Goal: Task Accomplishment & Management: Use online tool/utility

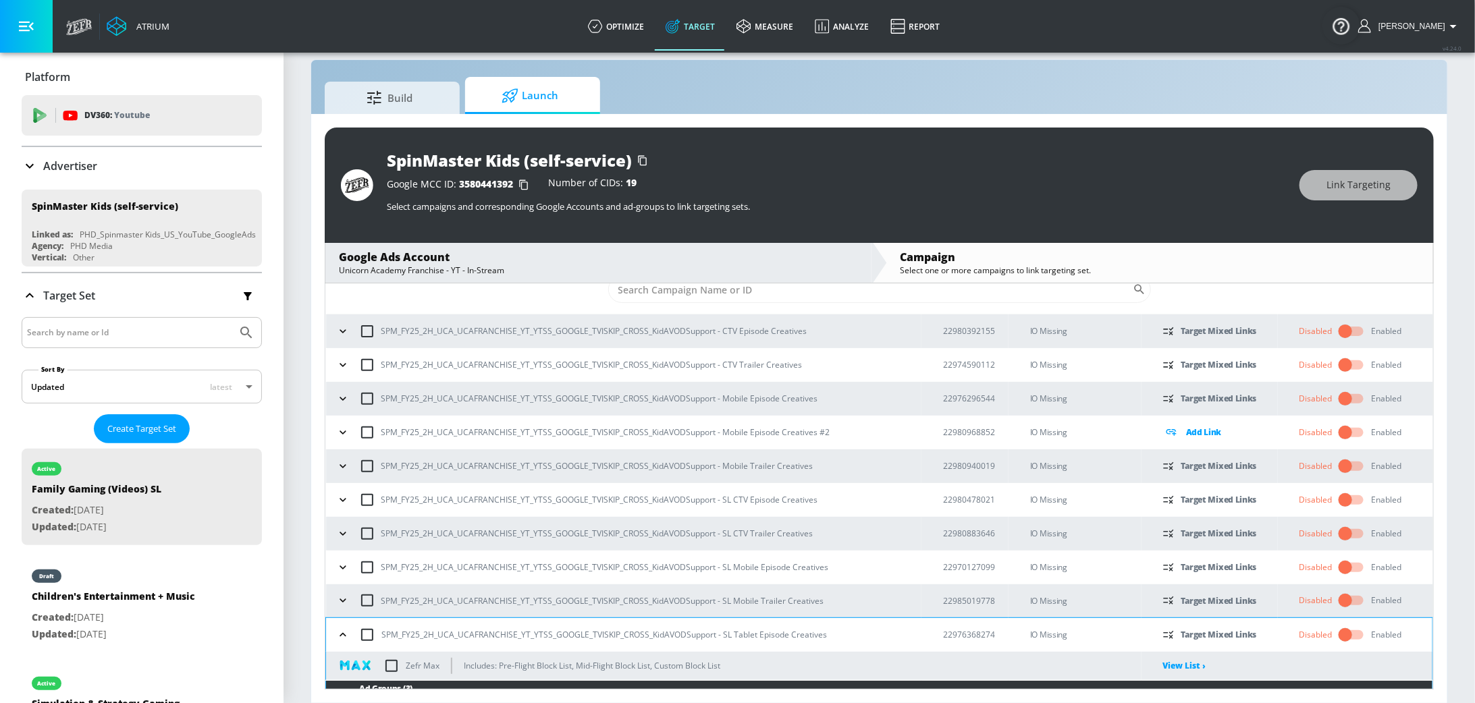
scroll to position [9, 0]
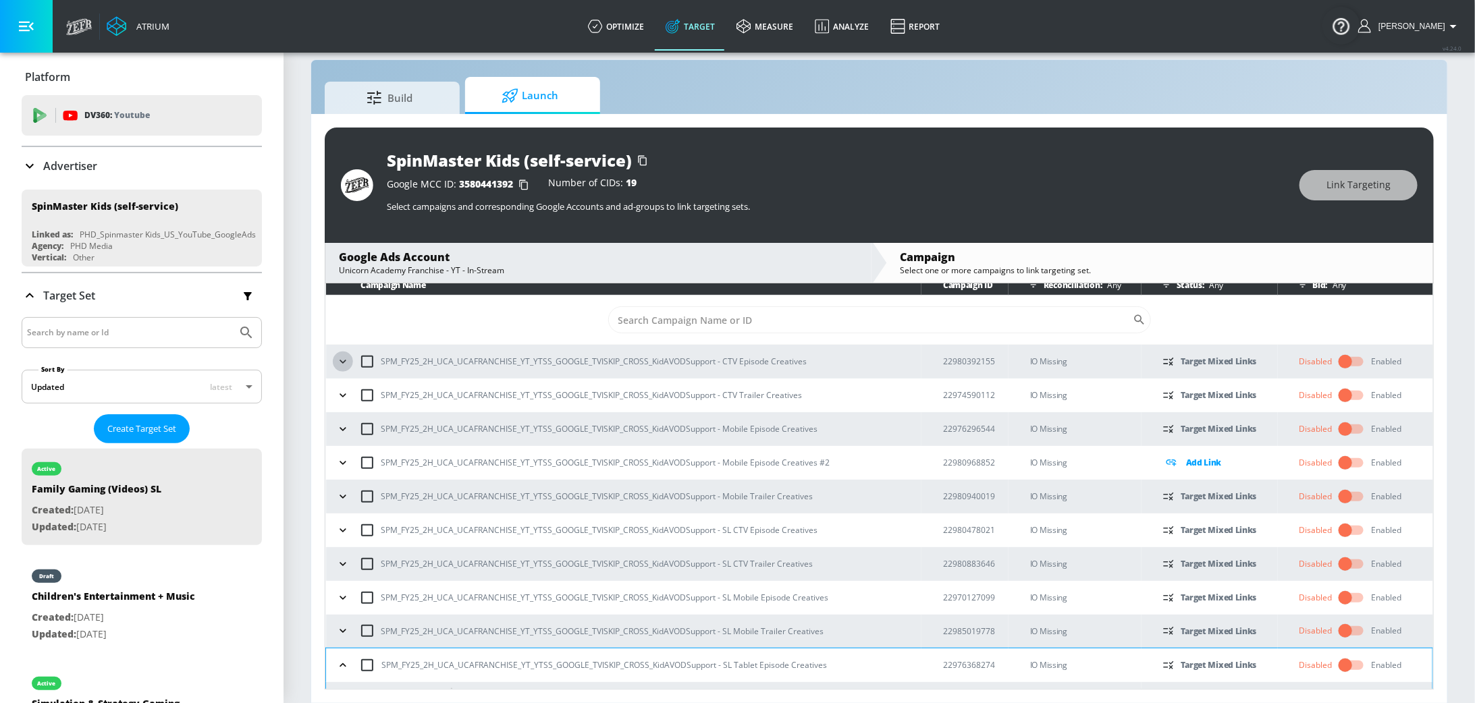
click at [346, 358] on icon "button" at bounding box center [342, 361] width 13 height 13
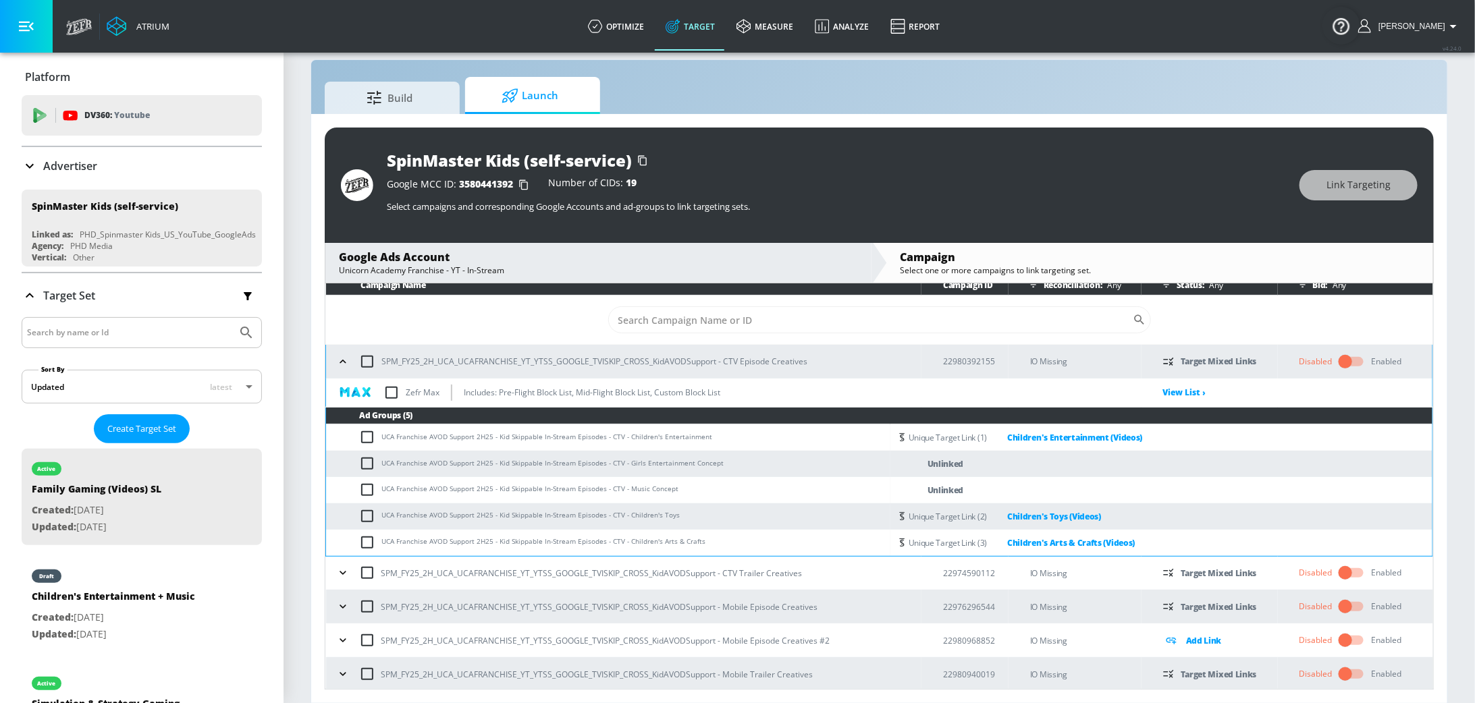
click at [346, 570] on icon "button" at bounding box center [342, 572] width 13 height 13
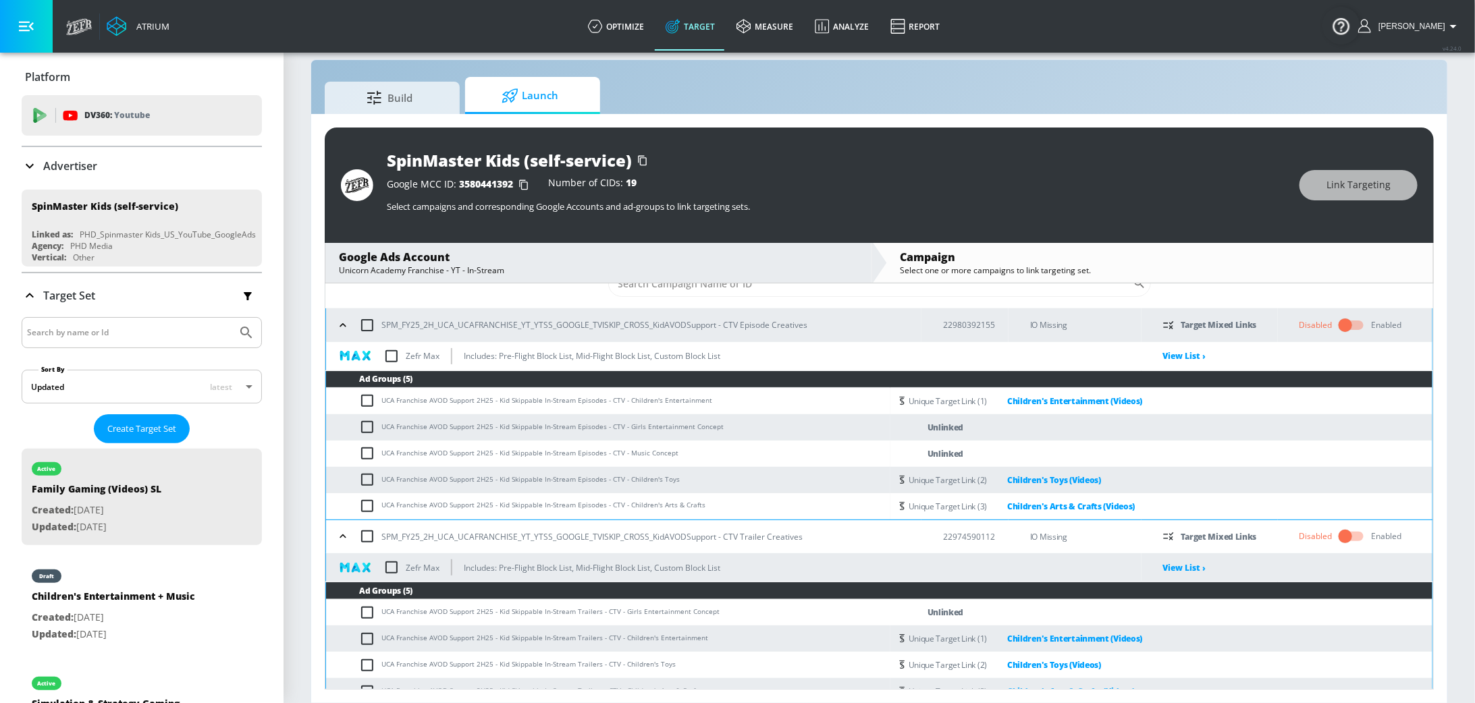
scroll to position [24, 0]
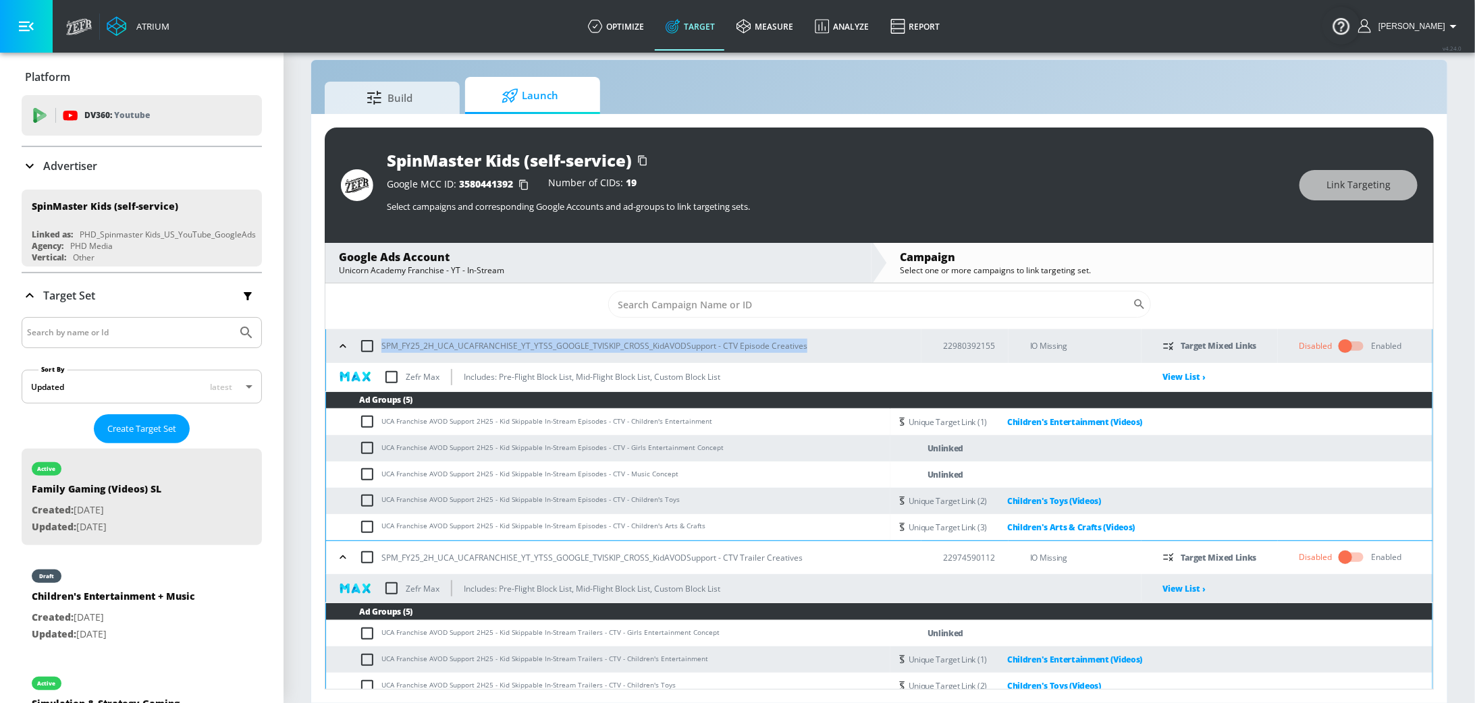
drag, startPoint x: 811, startPoint y: 346, endPoint x: 383, endPoint y: 348, distance: 427.8
click at [383, 348] on div "SPM_FY25_2H_UCA_UCAFRANCHISE_YT_YTSS_GOOGLE_TVISKIP_CROSS_KidAVODSupport - CTV …" at bounding box center [627, 346] width 588 height 28
copy p "SPM_FY25_2H_UCA_UCAFRANCHISE_YT_YTSS_GOOGLE_TVISKIP_CROSS_KidAVODSupport - CTV …"
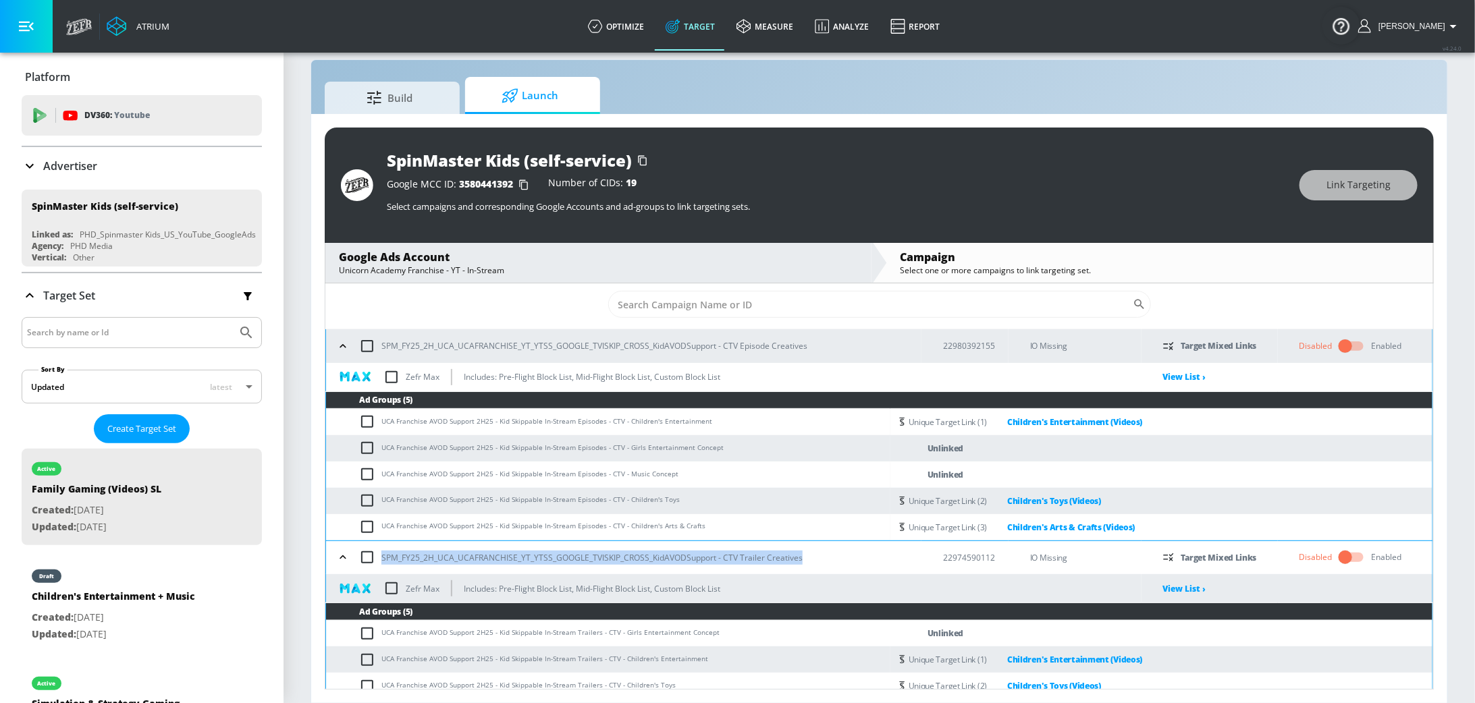
drag, startPoint x: 802, startPoint y: 559, endPoint x: 375, endPoint y: 560, distance: 427.8
click at [375, 560] on div "SPM_FY25_2H_UCA_UCAFRANCHISE_YT_YTSS_GOOGLE_TVISKIP_CROSS_KidAVODSupport - CTV …" at bounding box center [627, 557] width 588 height 28
copy p "SPM_FY25_2H_UCA_UCAFRANCHISE_YT_YTSS_GOOGLE_TVISKIP_CROSS_KidAVODSupport - CTV …"
click at [342, 342] on icon "button" at bounding box center [342, 345] width 13 height 13
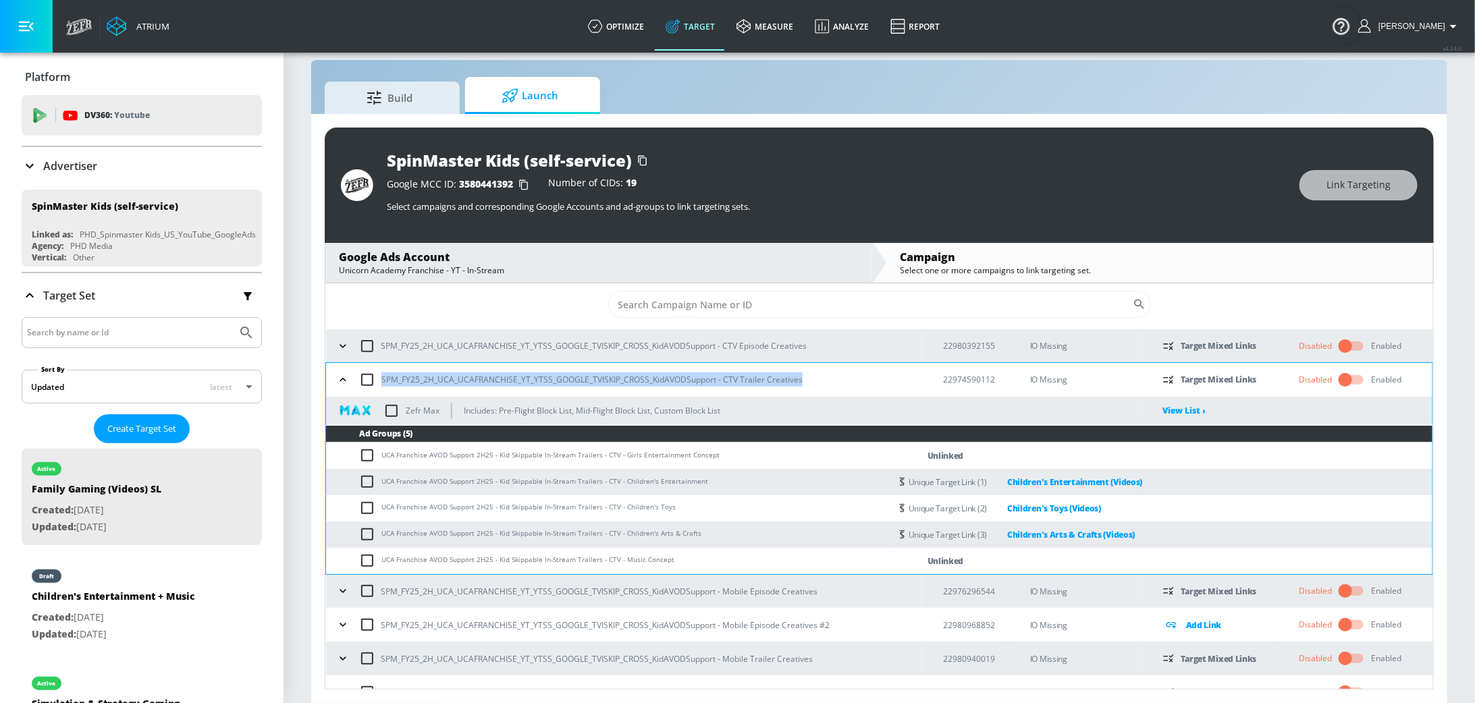
click at [341, 383] on icon "button" at bounding box center [342, 379] width 13 height 13
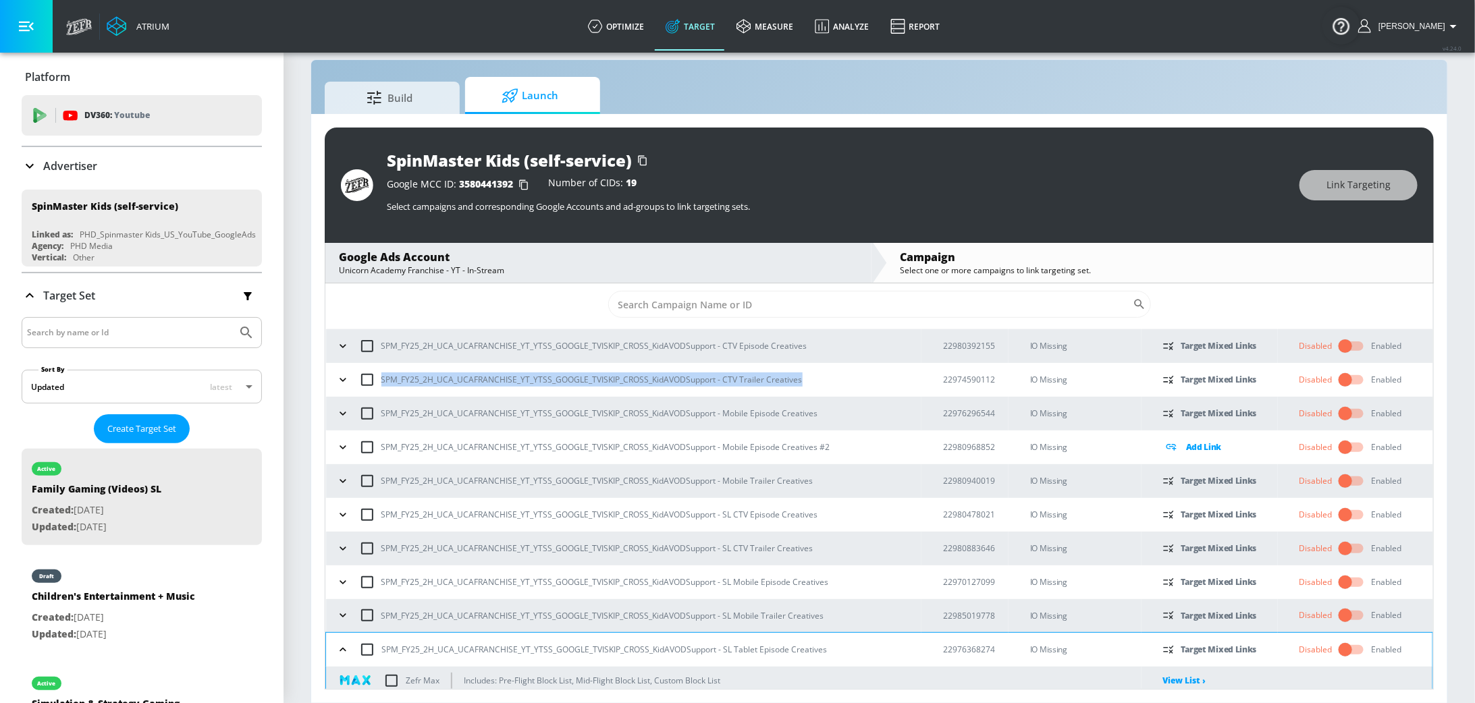
click at [339, 410] on icon "button" at bounding box center [342, 413] width 13 height 13
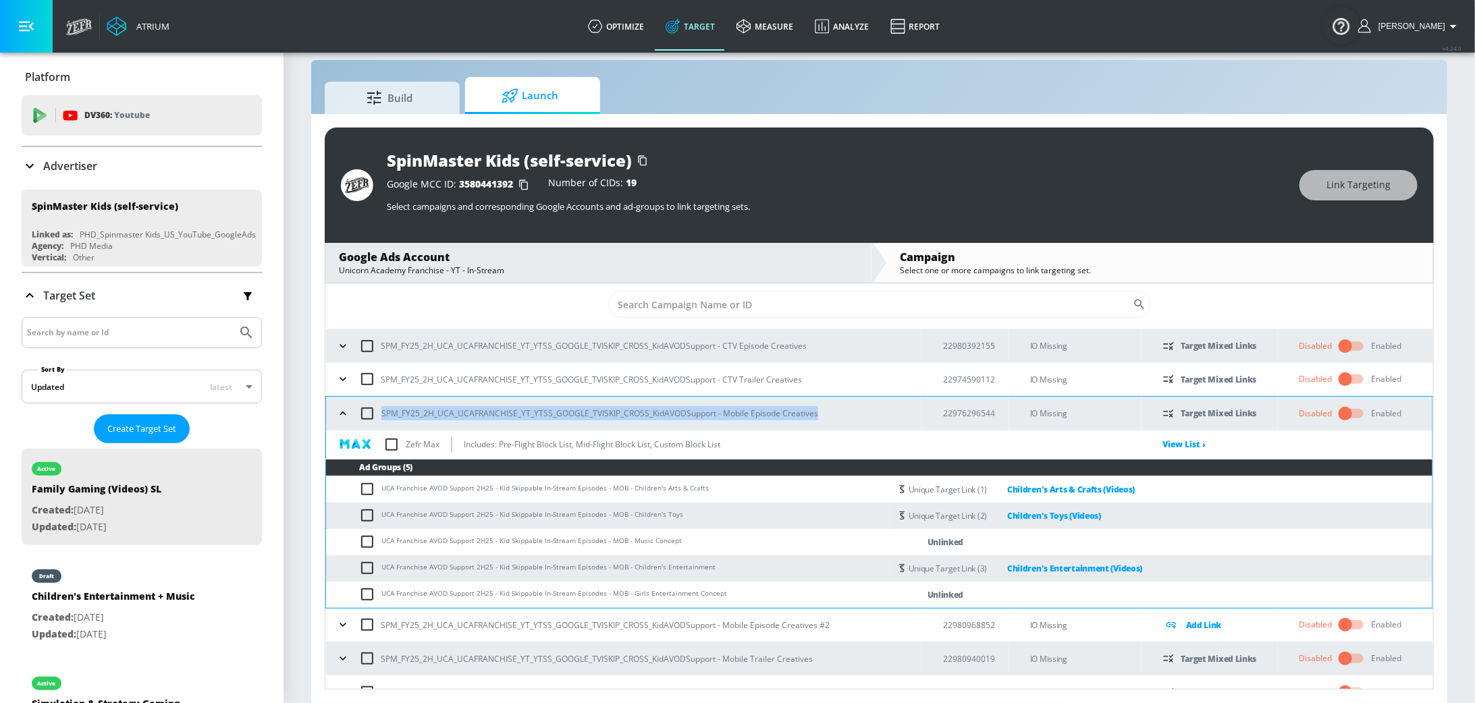
drag, startPoint x: 827, startPoint y: 413, endPoint x: 379, endPoint y: 412, distance: 448.1
click at [379, 413] on div "SPM_FY25_2H_UCA_UCAFRANCHISE_YT_YTSS_GOOGLE_TVISKIP_CROSS_KidAVODSupport - Mobi…" at bounding box center [627, 414] width 588 height 28
copy p "SPM_FY25_2H_UCA_UCAFRANCHISE_YT_YTSS_GOOGLE_TVISKIP_CROSS_KidAVODSupport - Mobi…"
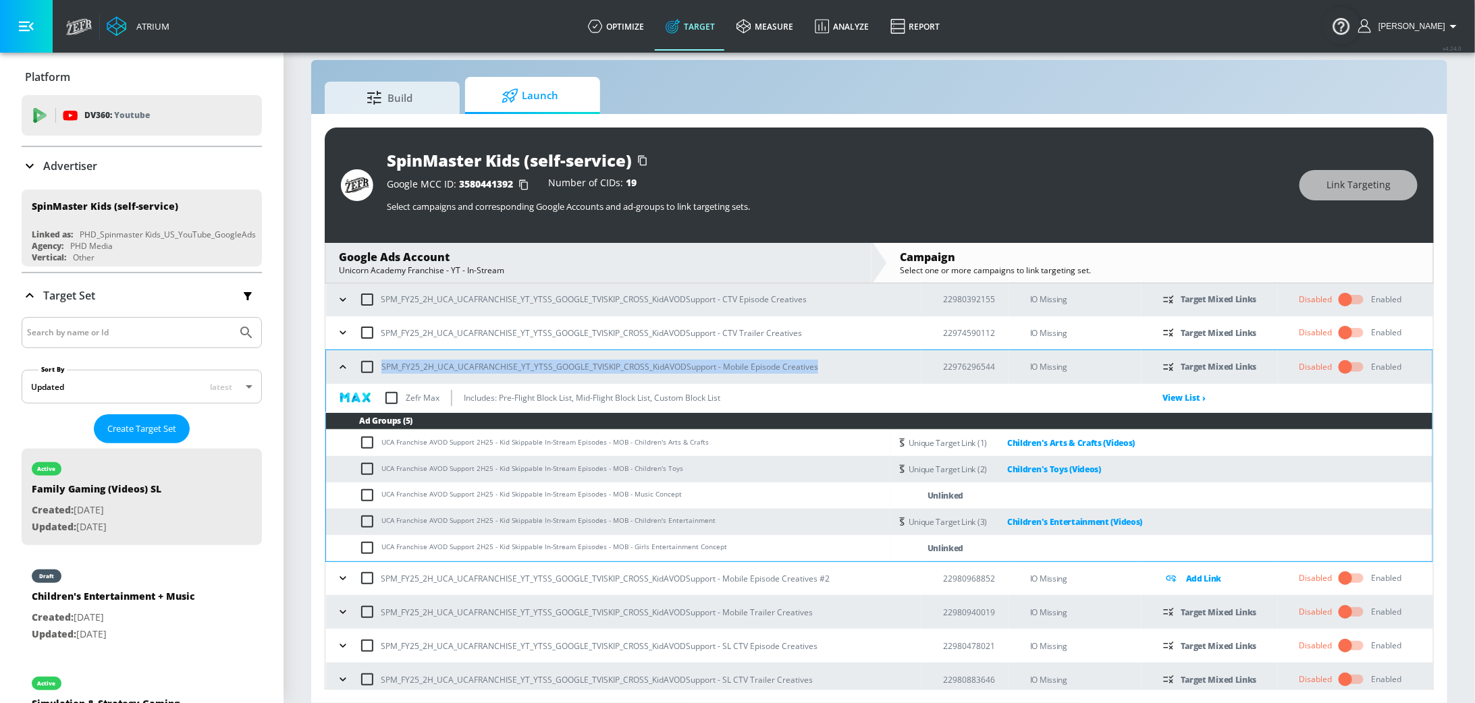
scroll to position [73, 0]
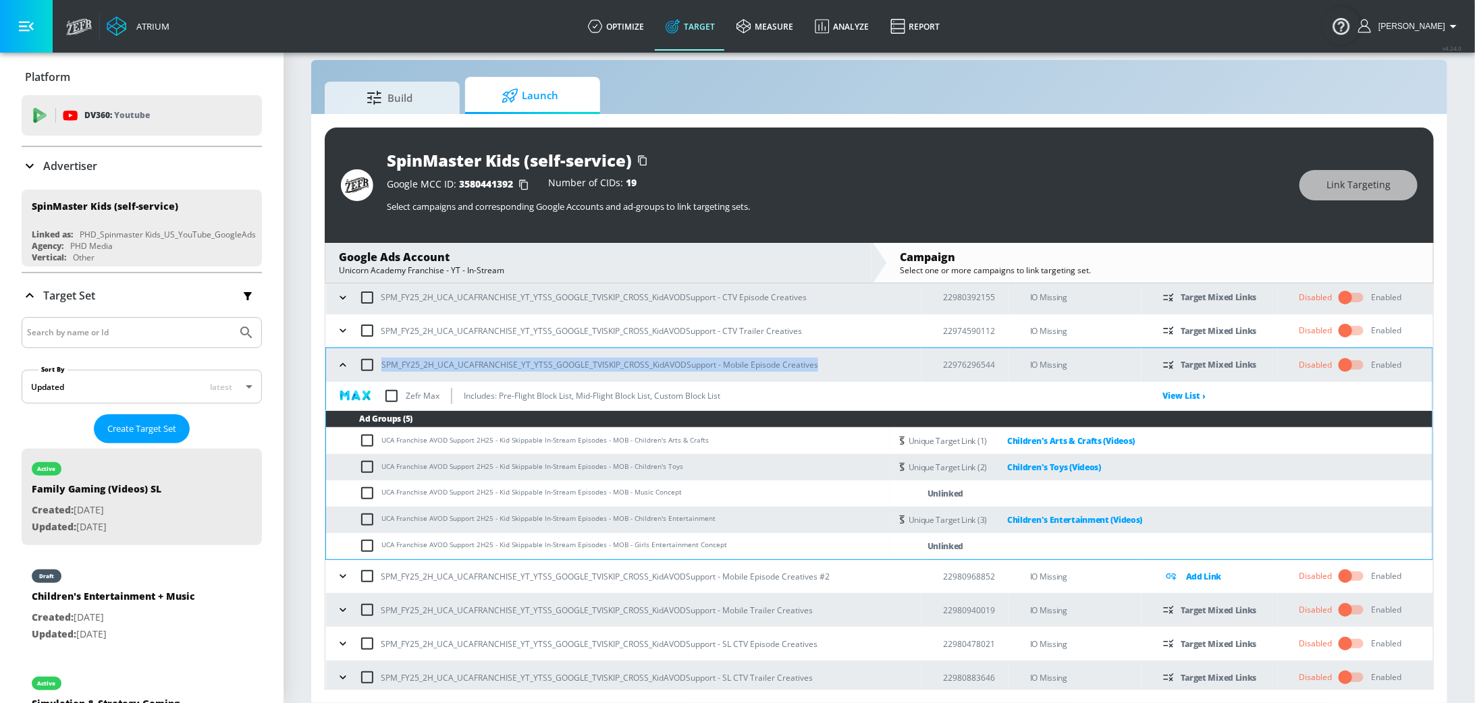
click at [343, 609] on icon "button" at bounding box center [342, 610] width 6 height 3
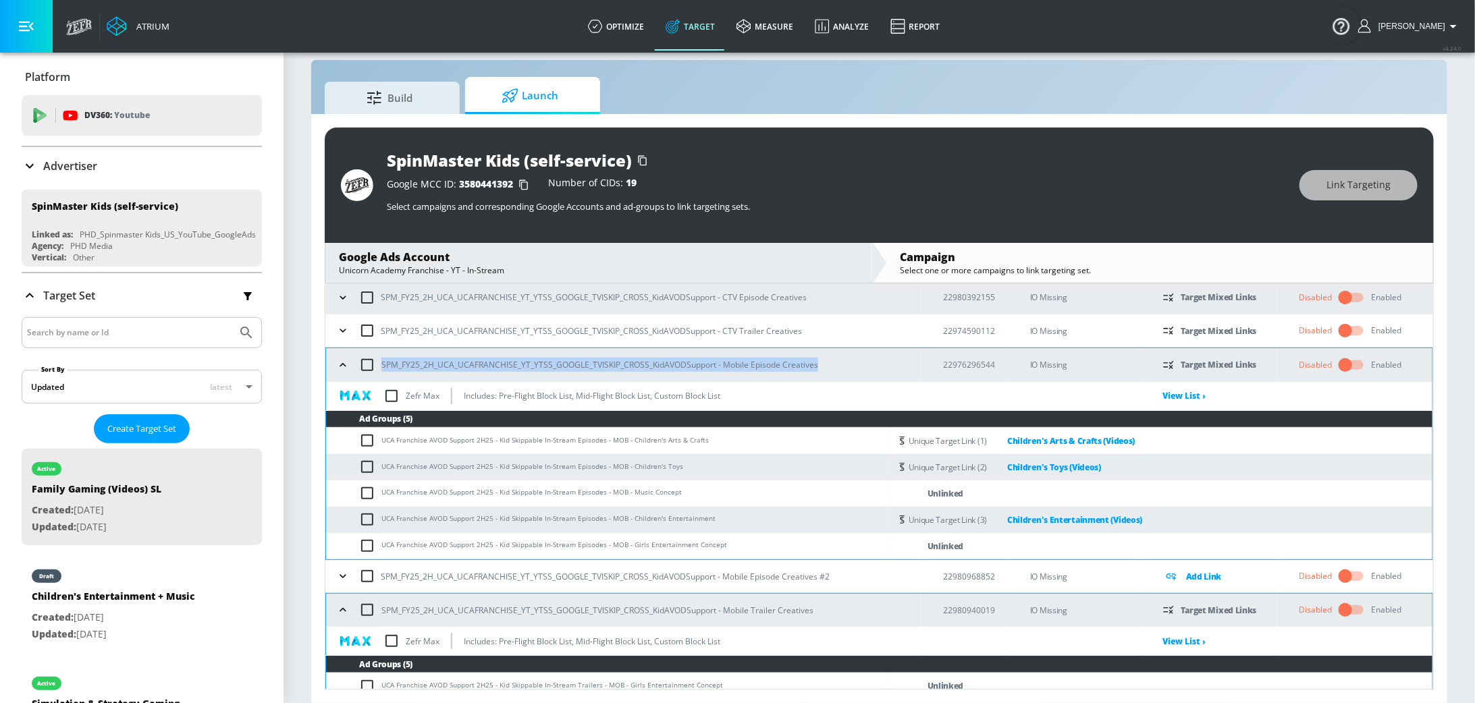
scroll to position [233, 0]
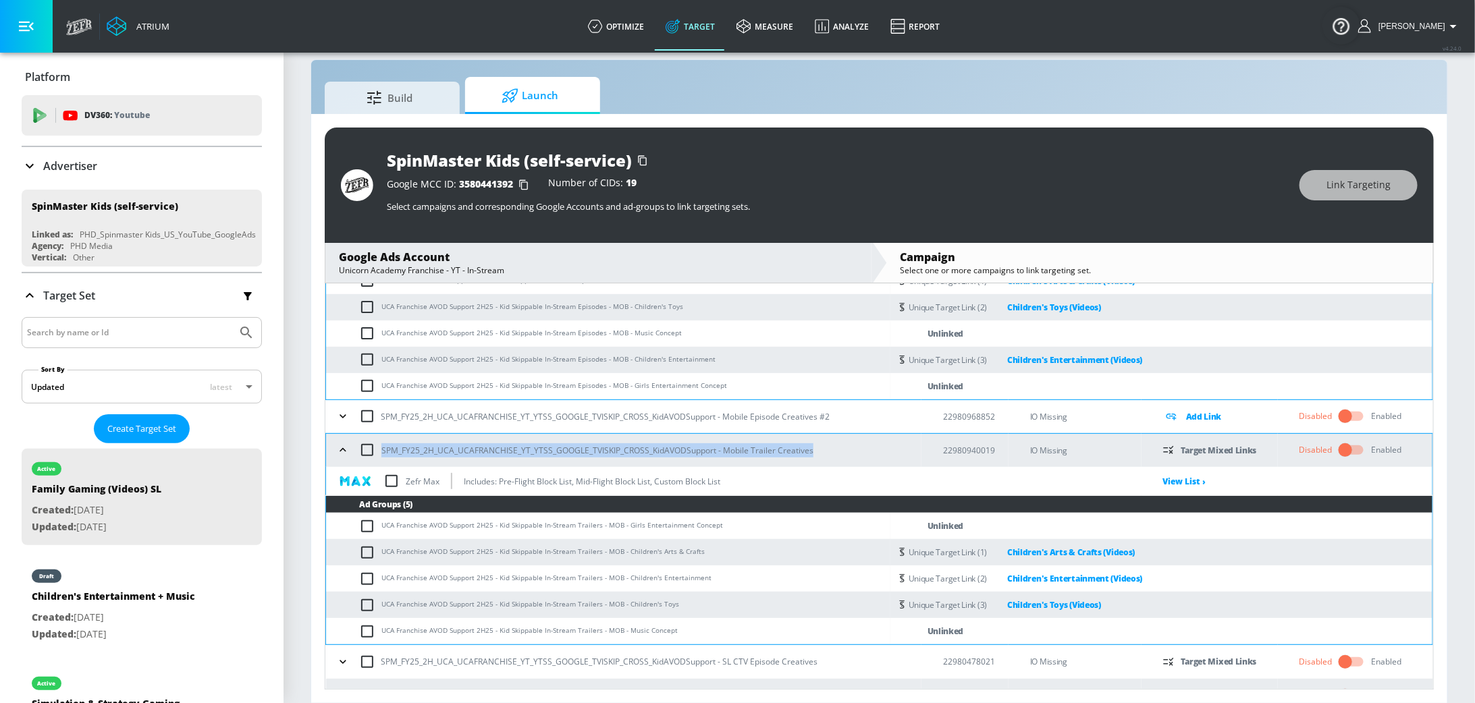
drag, startPoint x: 832, startPoint y: 451, endPoint x: 379, endPoint y: 456, distance: 453.5
click at [379, 456] on div "SPM_FY25_2H_UCA_UCAFRANCHISE_YT_YTSS_GOOGLE_TVISKIP_CROSS_KidAVODSupport - Mobi…" at bounding box center [627, 450] width 588 height 28
copy p "SPM_FY25_2H_UCA_UCAFRANCHISE_YT_YTSS_GOOGLE_TVISKIP_CROSS_KidAVODSupport - Mobi…"
click at [347, 452] on icon "button" at bounding box center [342, 449] width 13 height 13
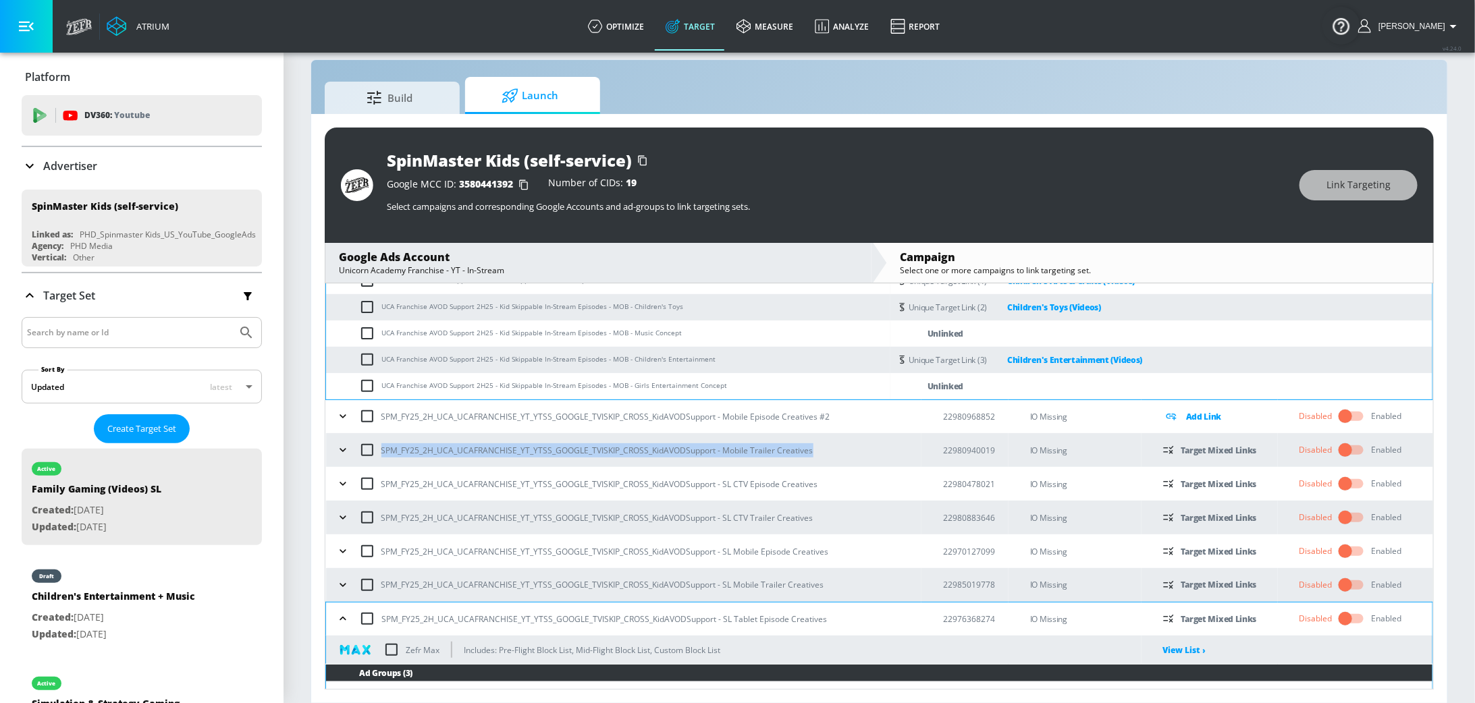
click at [348, 620] on icon "button" at bounding box center [342, 618] width 13 height 13
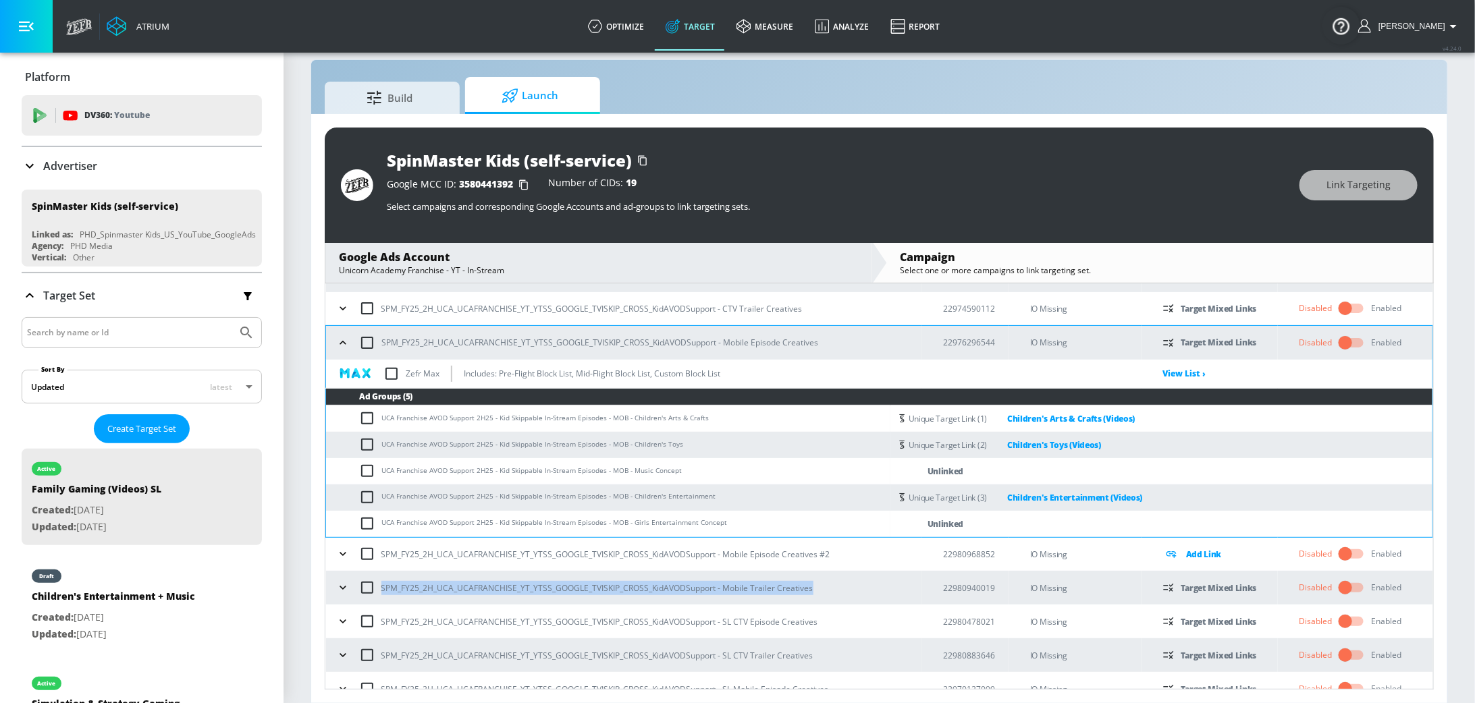
scroll to position [96, 0]
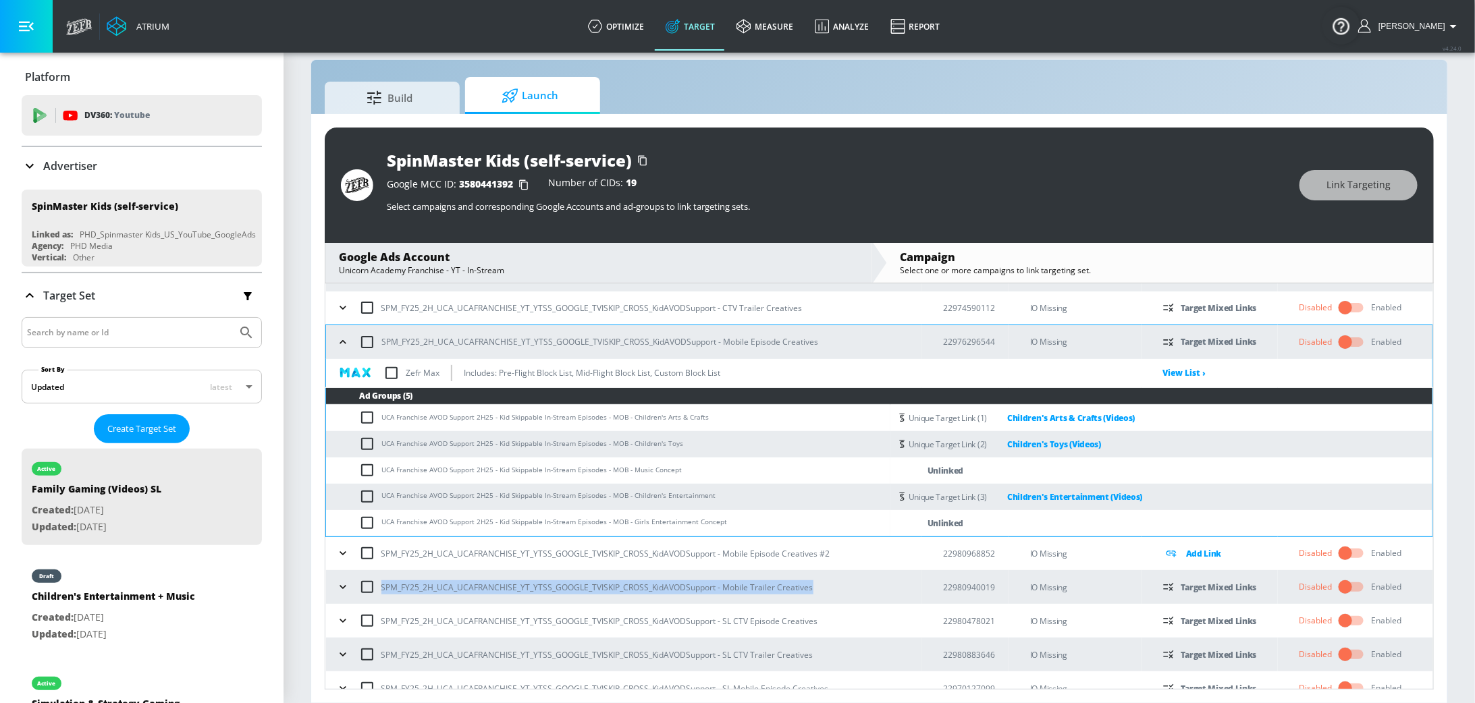
click at [338, 339] on icon "button" at bounding box center [342, 341] width 13 height 13
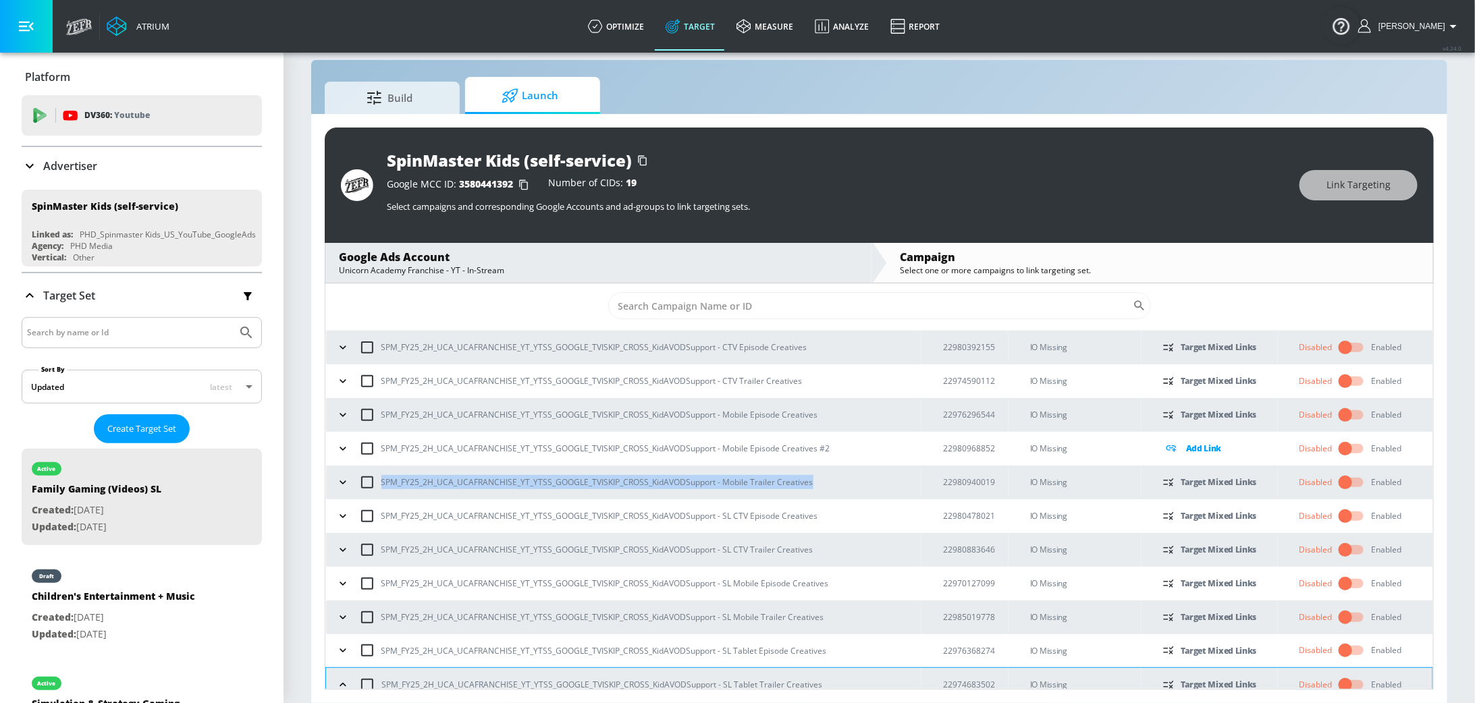
scroll to position [160, 0]
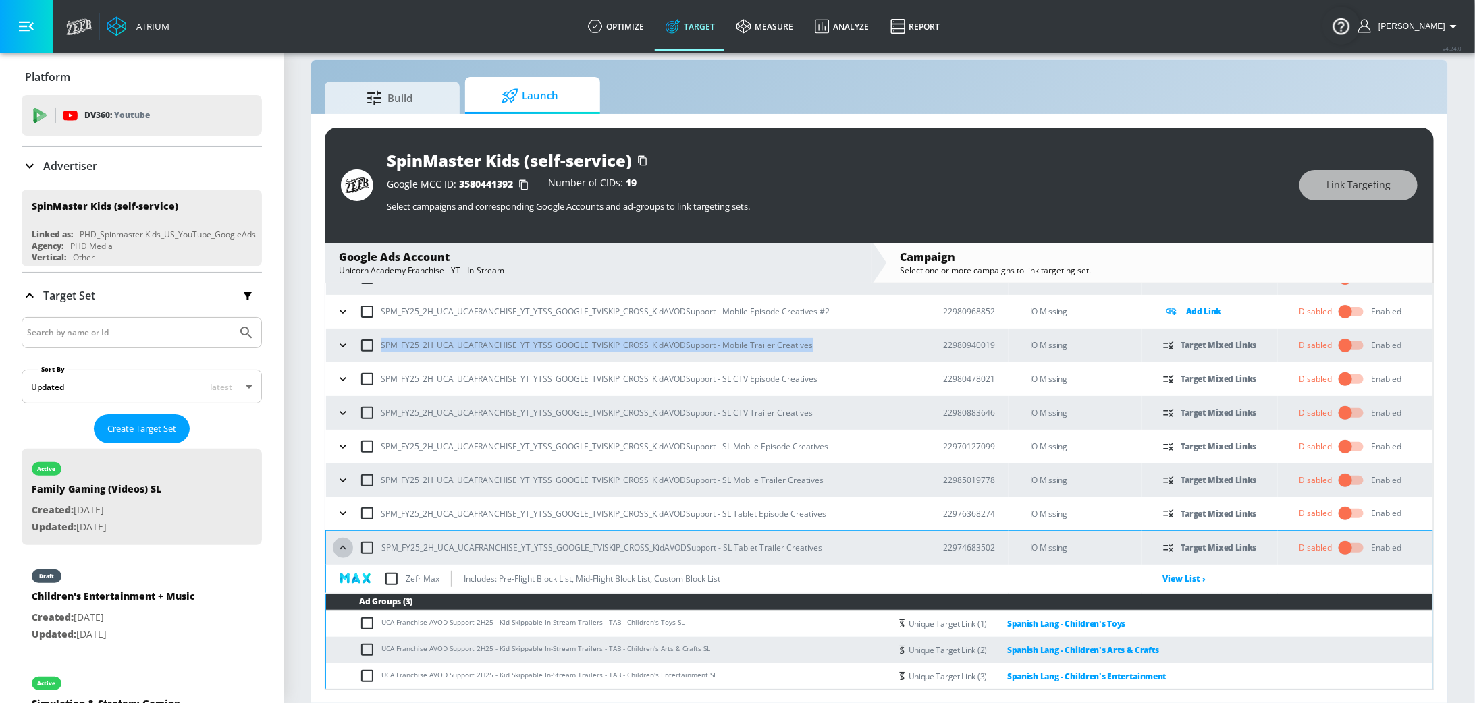
click at [337, 549] on icon "button" at bounding box center [342, 547] width 13 height 13
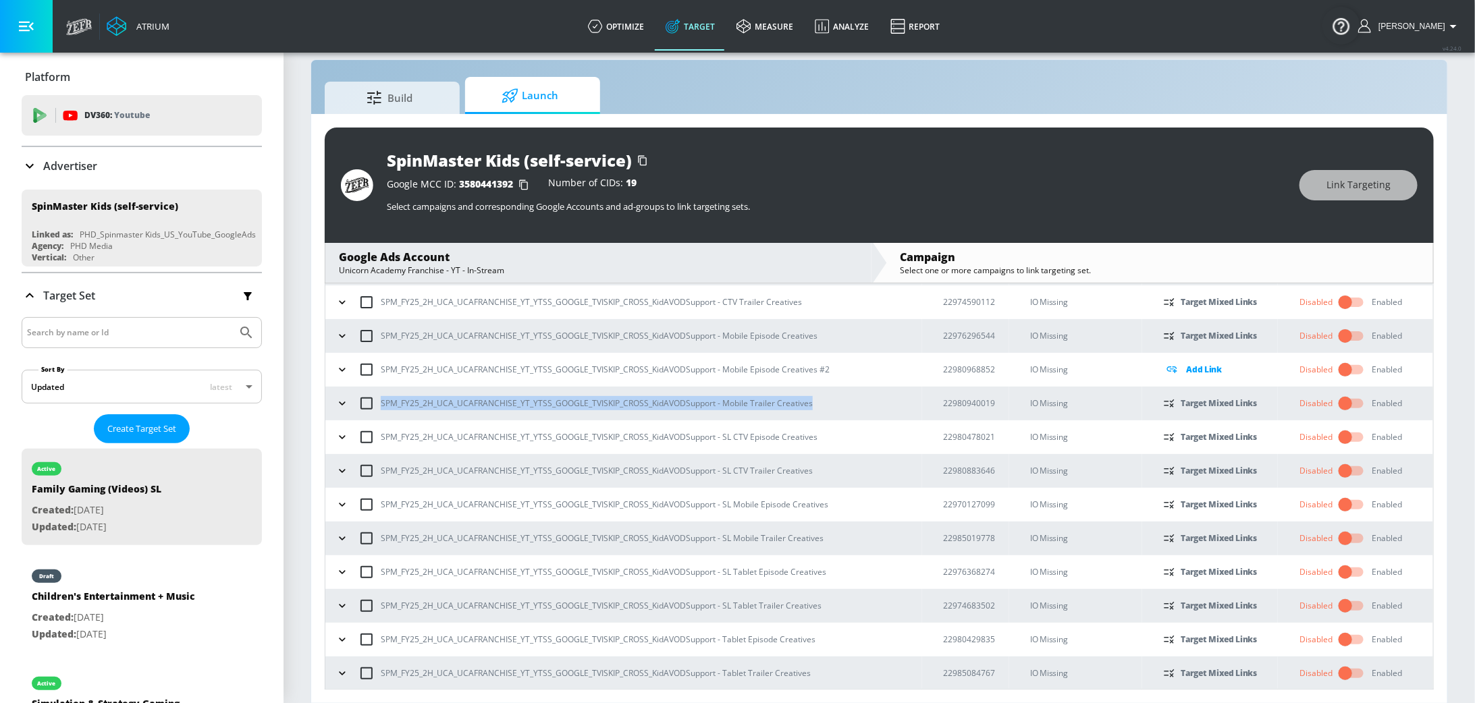
click at [344, 640] on icon "button" at bounding box center [341, 639] width 13 height 13
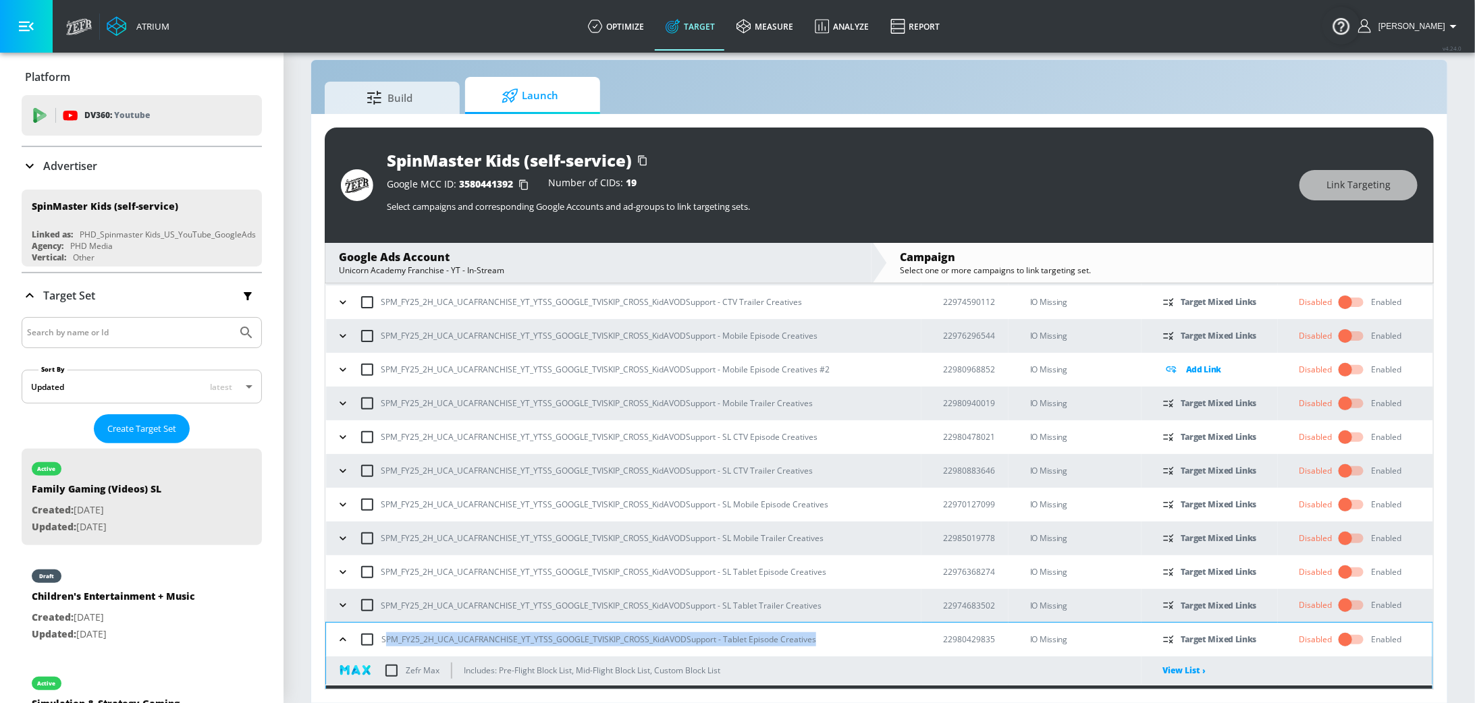
drag, startPoint x: 830, startPoint y: 635, endPoint x: 384, endPoint y: 636, distance: 446.1
click at [384, 636] on div "SPM_FY25_2H_UCA_UCAFRANCHISE_YT_YTSS_GOOGLE_TVISKIP_CROSS_KidAVODSupport - Tabl…" at bounding box center [627, 640] width 588 height 28
drag, startPoint x: 381, startPoint y: 641, endPoint x: 692, endPoint y: 637, distance: 311.8
click at [684, 638] on div "SPM_FY25_2H_UCA_UCAFRANCHISE_YT_YTSS_GOOGLE_TVISKIP_CROSS_KidAVODSupport - Tabl…" at bounding box center [627, 640] width 588 height 28
click at [842, 640] on div "SPM_FY25_2H_UCA_UCAFRANCHISE_YT_YTSS_GOOGLE_TVISKIP_CROSS_KidAVODSupport - Tabl…" at bounding box center [627, 640] width 588 height 28
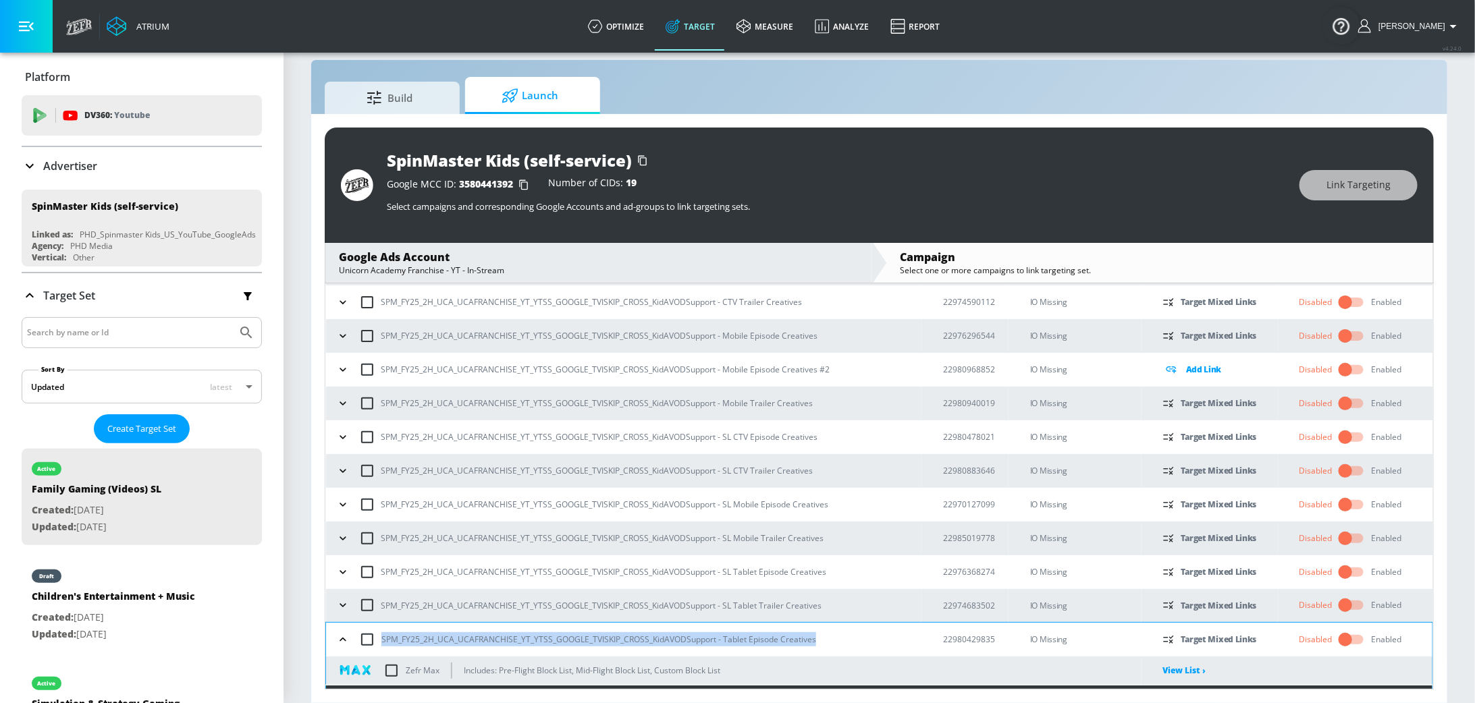
drag, startPoint x: 839, startPoint y: 640, endPoint x: 379, endPoint y: 644, distance: 459.6
click at [379, 644] on div "SPM_FY25_2H_UCA_UCAFRANCHISE_YT_YTSS_GOOGLE_TVISKIP_CROSS_KidAVODSupport - Tabl…" at bounding box center [627, 640] width 588 height 28
copy p "SPM_FY25_2H_UCA_UCAFRANCHISE_YT_YTSS_GOOGLE_TVISKIP_CROSS_KidAVODSupport - Tabl…"
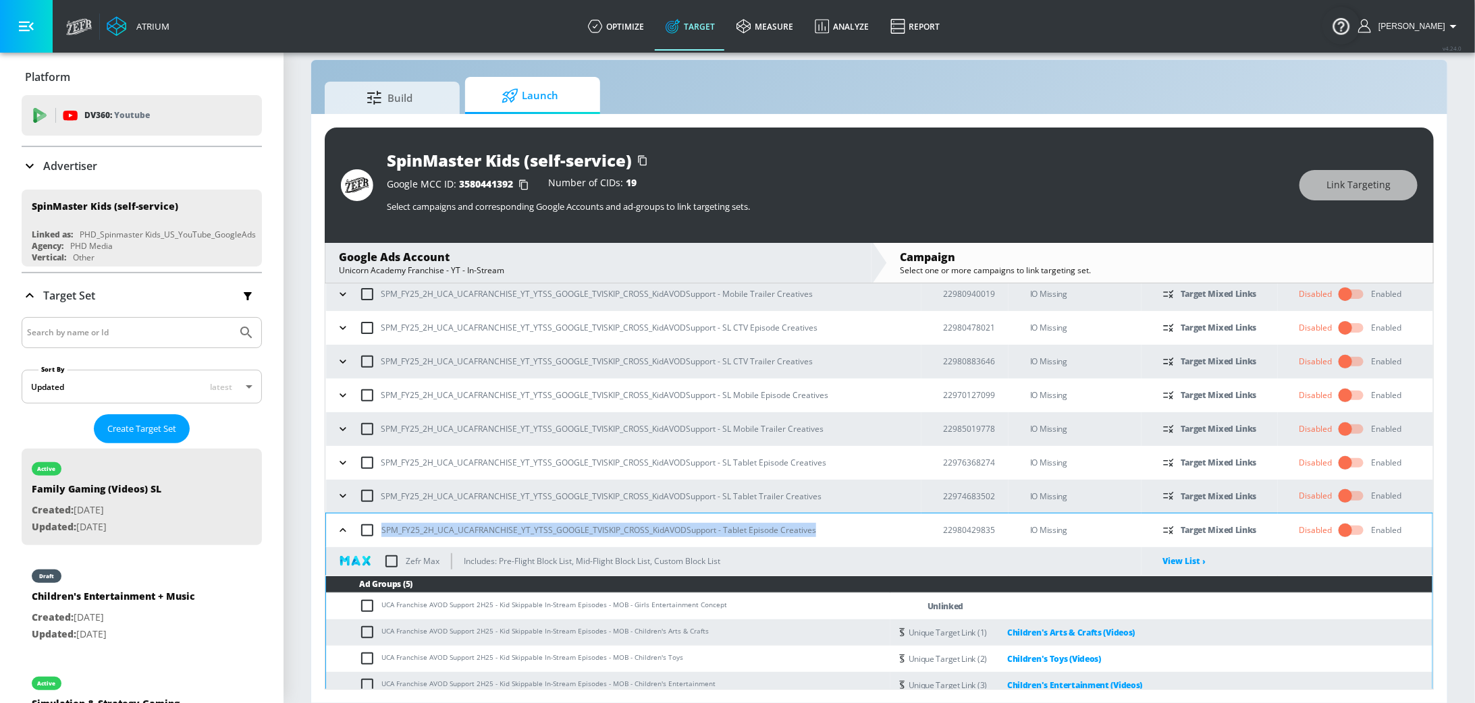
click at [349, 532] on icon "button" at bounding box center [342, 530] width 13 height 13
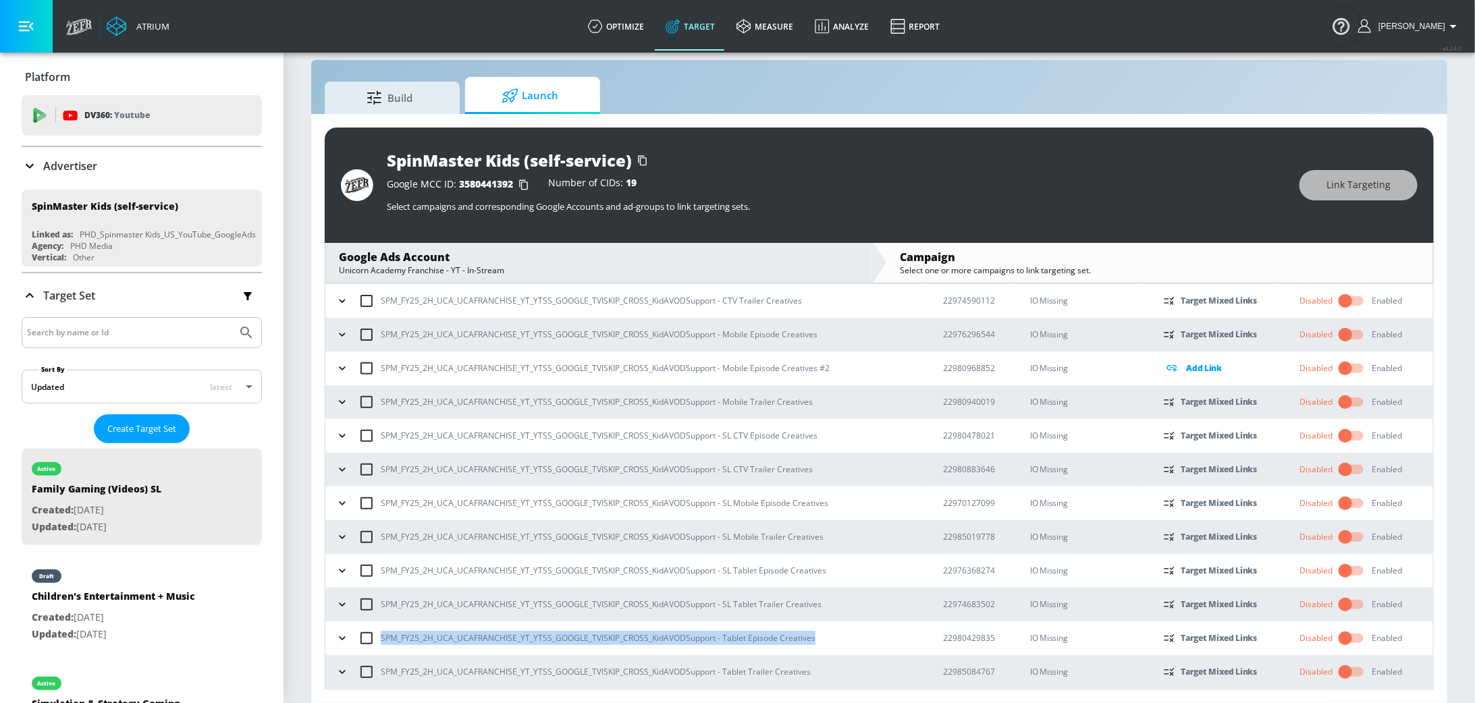
scroll to position [102, 0]
click at [339, 674] on icon "button" at bounding box center [341, 673] width 13 height 13
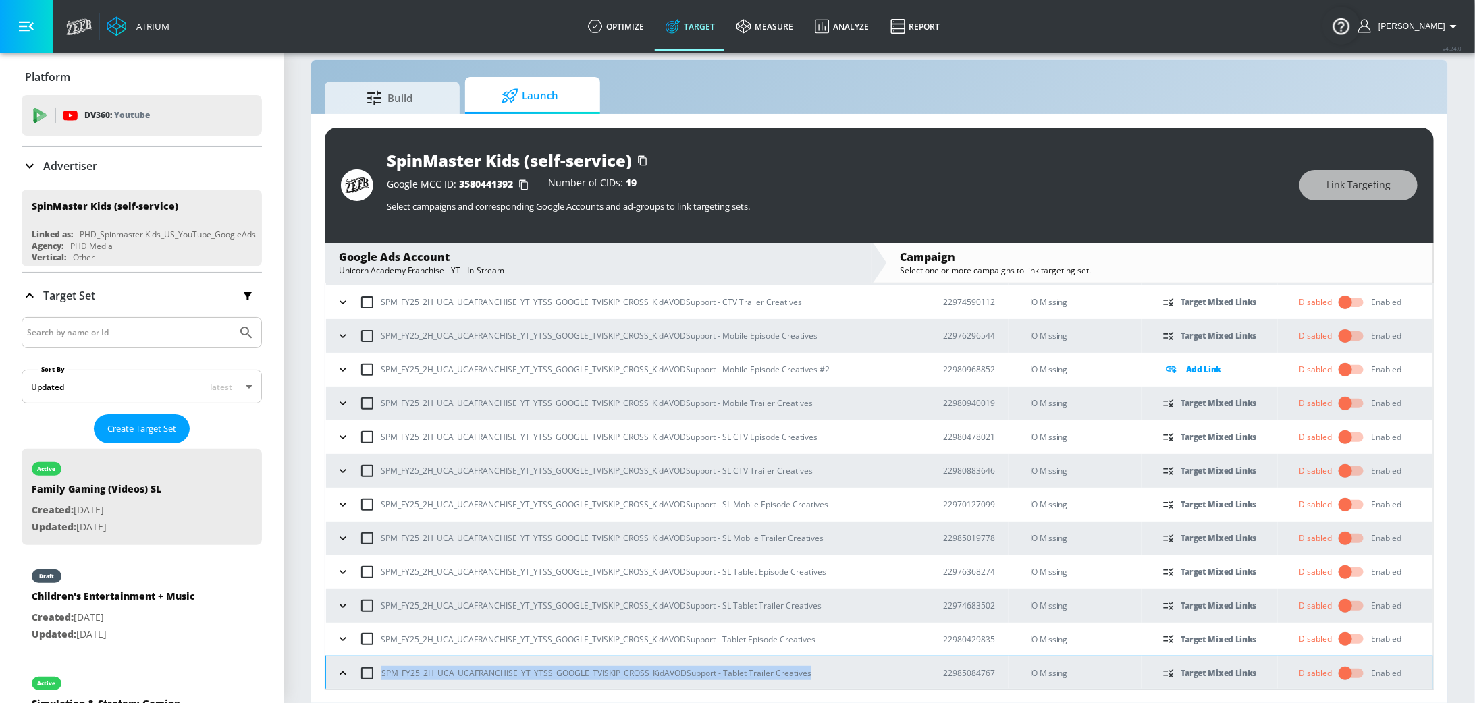
drag, startPoint x: 825, startPoint y: 675, endPoint x: 396, endPoint y: 663, distance: 428.7
click at [397, 663] on div "SPM_FY25_2H_UCA_UCAFRANCHISE_YT_YTSS_GOOGLE_TVISKIP_CROSS_KidAVODSupport - Tabl…" at bounding box center [627, 673] width 588 height 28
copy p "SPM_FY25_2H_UCA_UCAFRANCHISE_YT_YTSS_GOOGLE_TVISKIP_CROSS_KidAVODSupport - Tabl…"
